Goal: Information Seeking & Learning: Learn about a topic

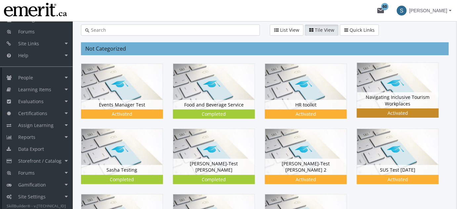
scroll to position [80, 0]
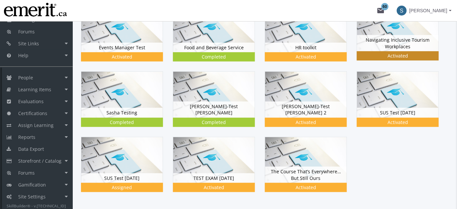
click at [368, 49] on div "Navigating Inclusive Tourism Workplaces Status Activated" at bounding box center [397, 43] width 81 height 16
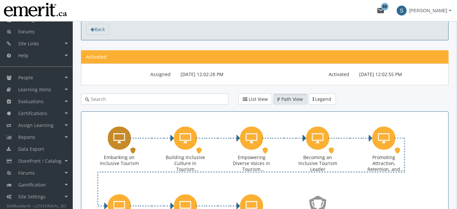
click at [120, 117] on div "Embarking on Inclusive Tourism Online Lesson. Status: Activated." at bounding box center [119, 151] width 66 height 68
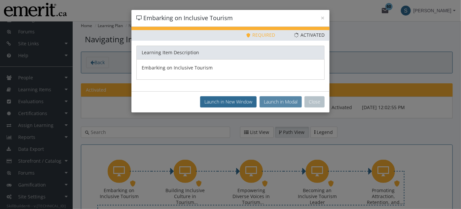
click at [276, 101] on button "Launch in Modal" at bounding box center [281, 101] width 42 height 11
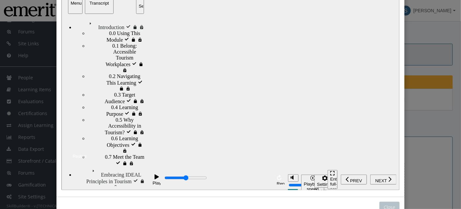
scroll to position [80, 0]
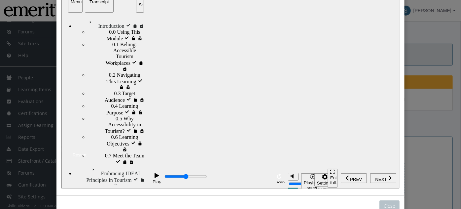
click at [228, 160] on div "Start Your Inclusive Tourism Journey Start Your Inclusive Tourism Journey Resum…" at bounding box center [230, 140] width 338 height 39
click at [86, 158] on div "Restart" at bounding box center [77, 155] width 18 height 5
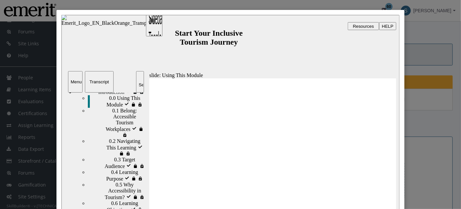
scroll to position [20, 0]
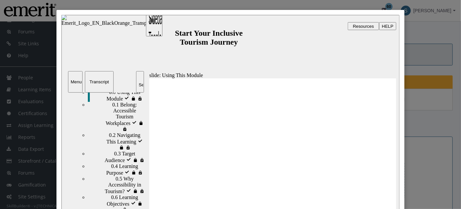
click at [115, 111] on span "0.1 Belong: Accessible Tourism Workplaces" at bounding box center [128, 113] width 33 height 24
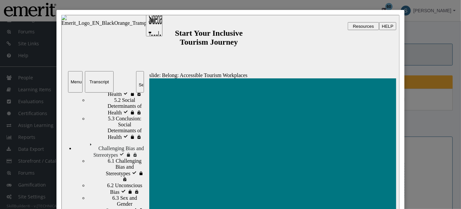
scroll to position [97, 0]
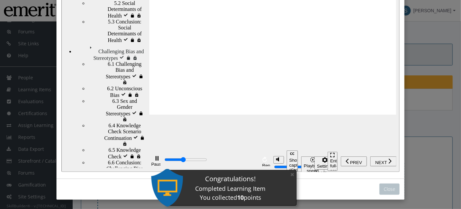
click at [419, 119] on div "Close" at bounding box center [230, 104] width 461 height 209
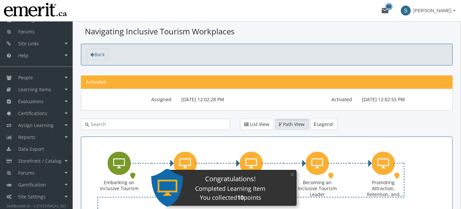
type input "6500"
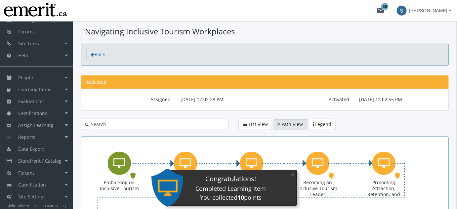
click at [122, 165] on icon "Embarking on Inclusive Tourism" at bounding box center [120, 163] width 12 height 13
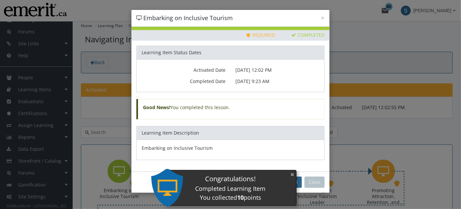
click at [294, 175] on button "×" at bounding box center [292, 175] width 11 height 14
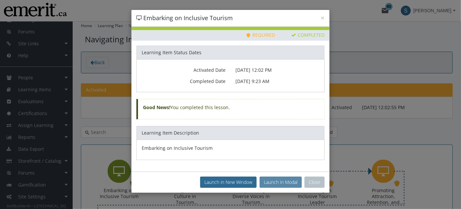
scroll to position [8, 0]
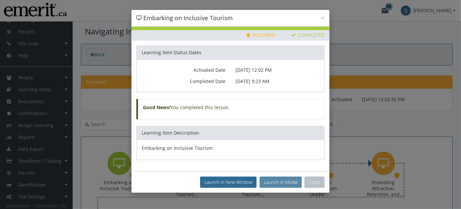
click at [287, 179] on button "Launch in Modal" at bounding box center [281, 181] width 42 height 11
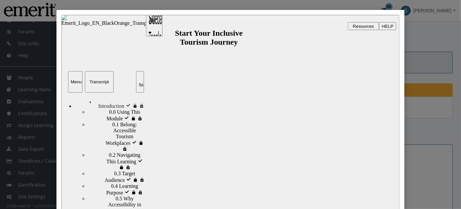
scroll to position [97, 0]
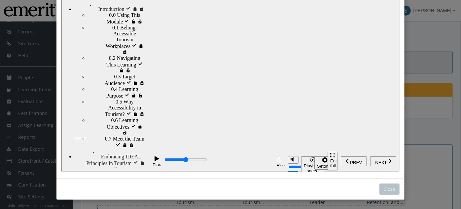
click at [86, 141] on div "Restart" at bounding box center [77, 138] width 18 height 5
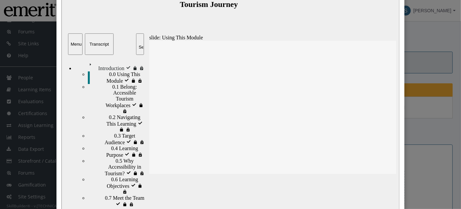
scroll to position [37, 0]
click at [121, 94] on span "0.1 Belong: Accessible Tourism Workplaces" at bounding box center [128, 97] width 33 height 24
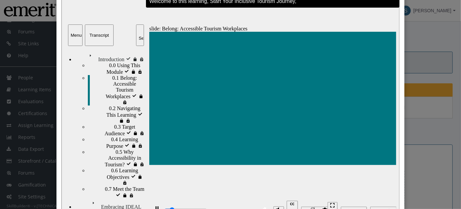
scroll to position [40, 0]
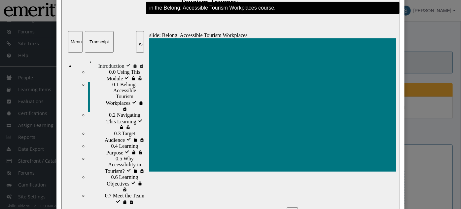
type input "9300"
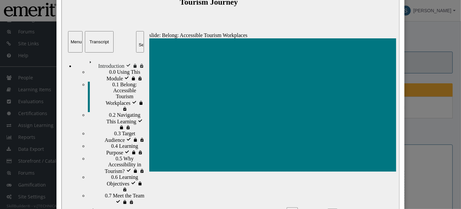
click at [160, 189] on div "slide: Belong: Accessible Tourism Workplaces Belong: Accessible Tourism Workpla…" at bounding box center [230, 102] width 338 height 254
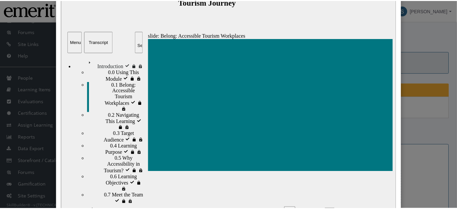
scroll to position [0, 0]
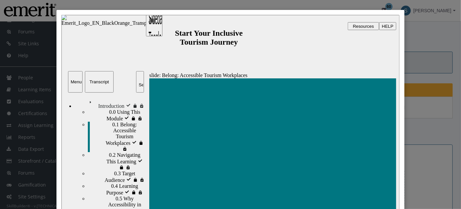
click at [154, 24] on div "Sidebar Toggle" at bounding box center [153, 28] width 11 height 40
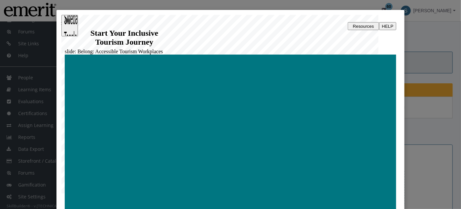
click at [75, 21] on div "Sidebar Toggle" at bounding box center [69, 28] width 11 height 40
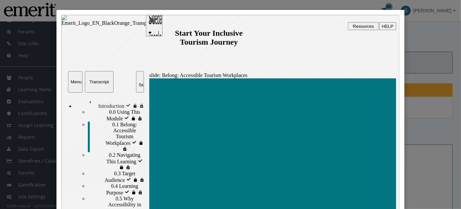
click at [407, 32] on div "Close" at bounding box center [230, 104] width 461 height 209
